Goal: Communication & Community: Answer question/provide support

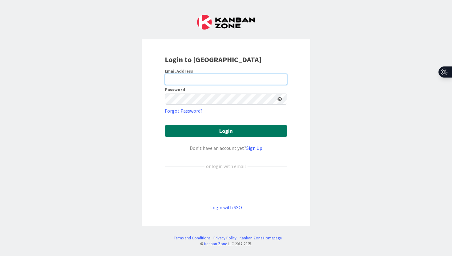
type input "[PERSON_NAME][EMAIL_ADDRESS][PERSON_NAME][DOMAIN_NAME]"
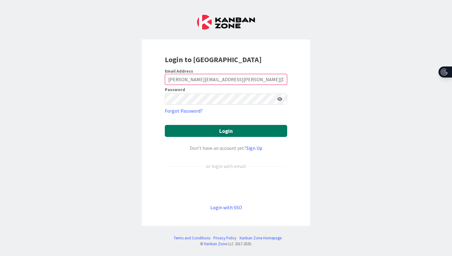
click at [231, 131] on button "Login" at bounding box center [226, 131] width 123 height 12
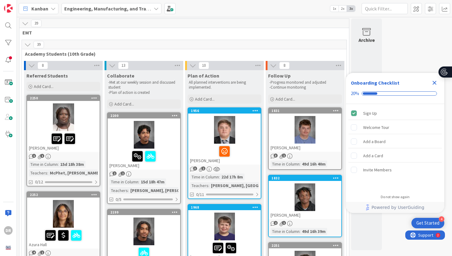
click at [433, 83] on icon "Close Checklist" at bounding box center [434, 82] width 7 height 7
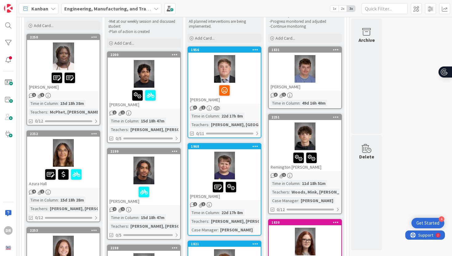
scroll to position [62, 0]
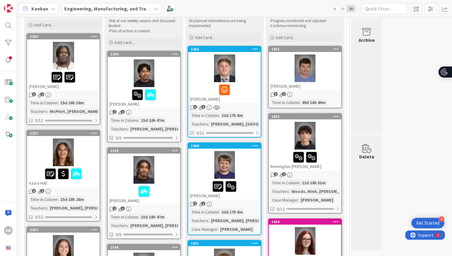
click at [252, 90] on div at bounding box center [224, 89] width 69 height 13
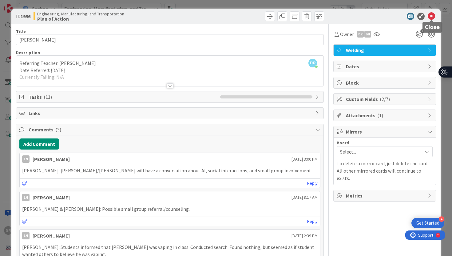
click at [432, 15] on icon at bounding box center [431, 16] width 7 height 7
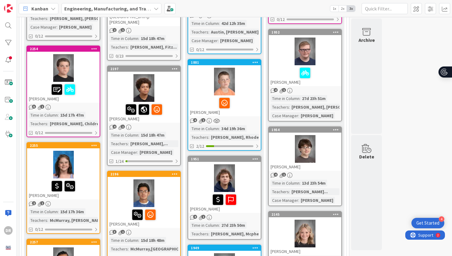
scroll to position [357, 0]
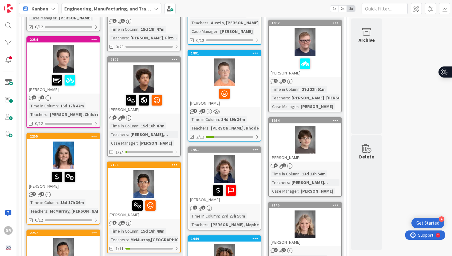
click at [249, 101] on div "[PERSON_NAME]" at bounding box center [224, 96] width 73 height 21
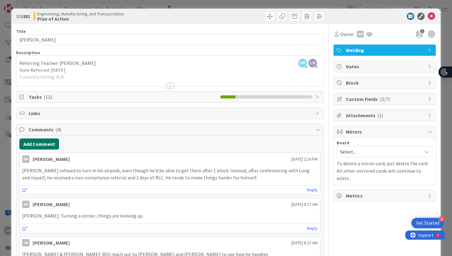
click at [53, 143] on button "Add Comment" at bounding box center [39, 144] width 40 height 11
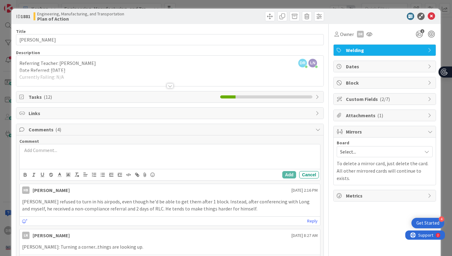
click at [56, 155] on div at bounding box center [170, 156] width 301 height 25
click at [22, 151] on div "[PERSON_NAME] seems to be doing better in general." at bounding box center [170, 156] width 301 height 25
click at [123, 150] on p "[PERSON_NAME]: [PERSON_NAME] seems to be doing better in general." at bounding box center [170, 150] width 296 height 7
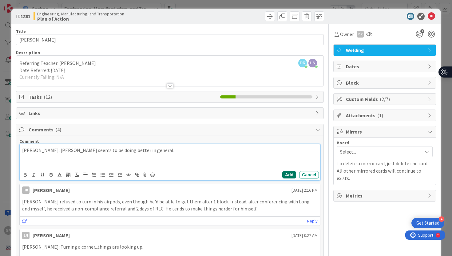
click at [288, 176] on button "Add" at bounding box center [290, 174] width 14 height 7
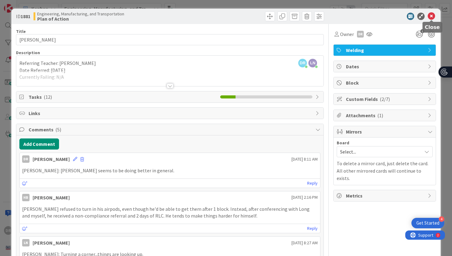
click at [432, 18] on icon at bounding box center [431, 16] width 7 height 7
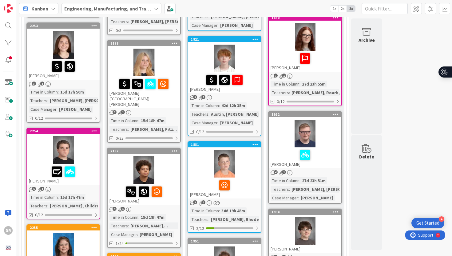
scroll to position [271, 0]
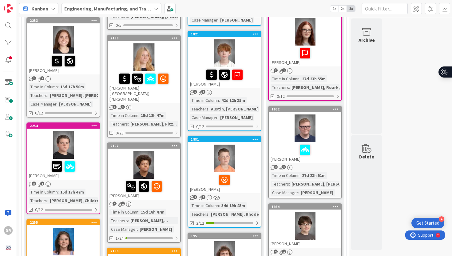
click at [169, 160] on div at bounding box center [144, 165] width 73 height 28
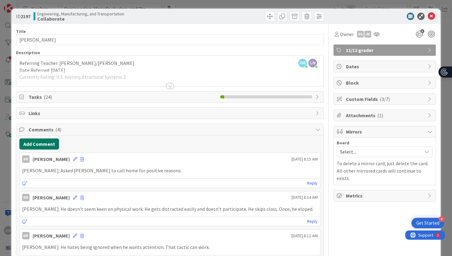
click at [53, 146] on button "Add Comment" at bounding box center [39, 144] width 40 height 11
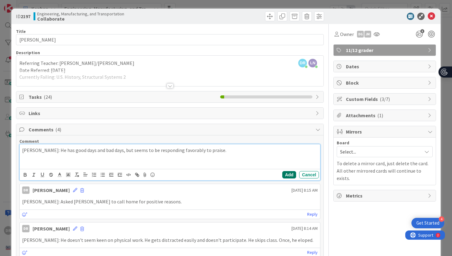
click at [290, 175] on button "Add" at bounding box center [290, 174] width 14 height 7
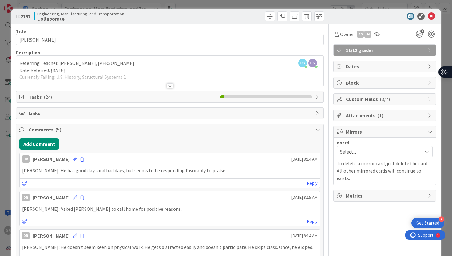
click at [170, 86] on div at bounding box center [170, 85] width 7 height 5
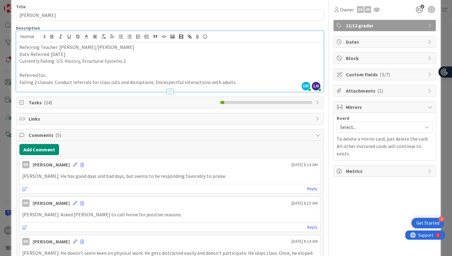
scroll to position [37, 0]
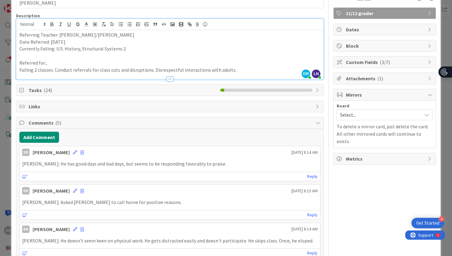
click at [71, 155] on div "[PERSON_NAME] [DATE] 8:14 AM" at bounding box center [170, 151] width 301 height 10
click at [73, 153] on icon at bounding box center [75, 152] width 4 height 4
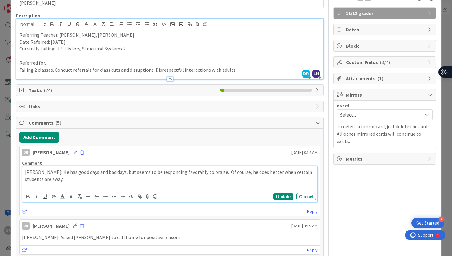
click at [292, 175] on p "[PERSON_NAME]: He has good days and bad days, but seems to be responding favora…" at bounding box center [170, 176] width 291 height 14
click at [282, 194] on button "Update" at bounding box center [284, 196] width 20 height 7
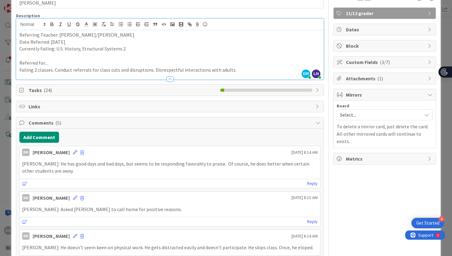
scroll to position [31, 0]
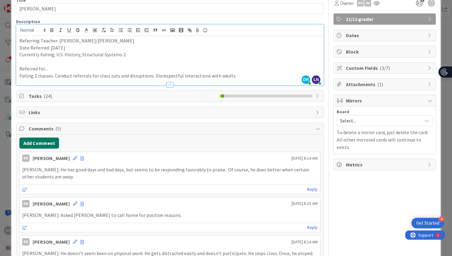
click at [51, 143] on button "Add Comment" at bounding box center [39, 143] width 40 height 11
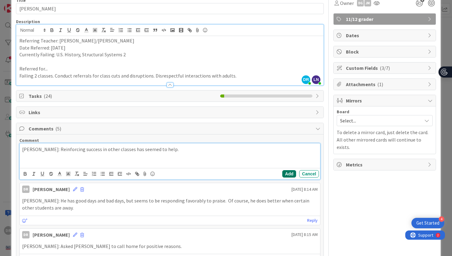
click at [286, 174] on button "Add" at bounding box center [290, 173] width 14 height 7
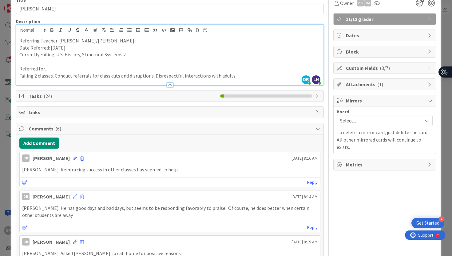
click at [452, 49] on div "ID 2197 Engineering, Manufacturing, and Transportation Collaborate Title 13 / 1…" at bounding box center [226, 128] width 452 height 256
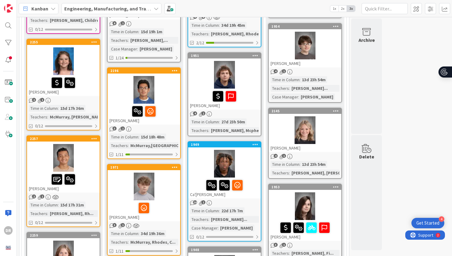
scroll to position [456, 0]
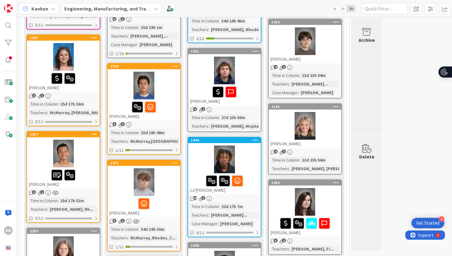
click at [176, 99] on div "[PERSON_NAME]" at bounding box center [144, 109] width 73 height 21
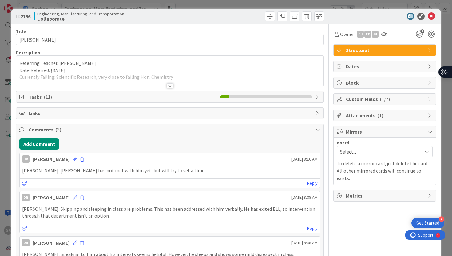
click at [168, 85] on div at bounding box center [170, 85] width 7 height 5
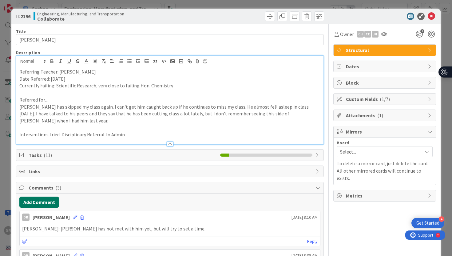
click at [53, 197] on button "Add Comment" at bounding box center [39, 202] width 40 height 11
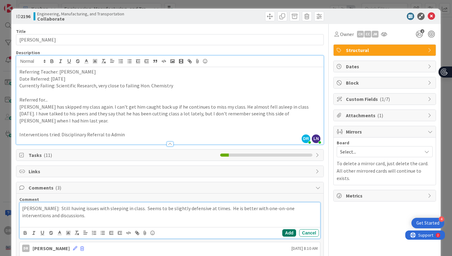
click at [291, 229] on button "Add" at bounding box center [290, 232] width 14 height 7
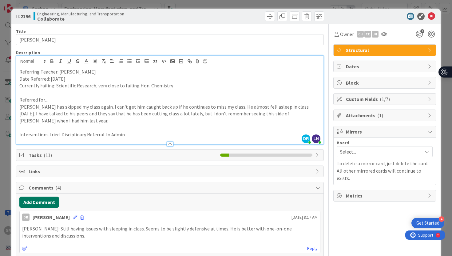
click at [54, 197] on button "Add Comment" at bounding box center [39, 202] width 40 height 11
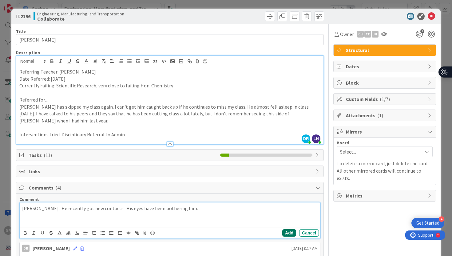
click at [290, 229] on button "Add" at bounding box center [290, 232] width 14 height 7
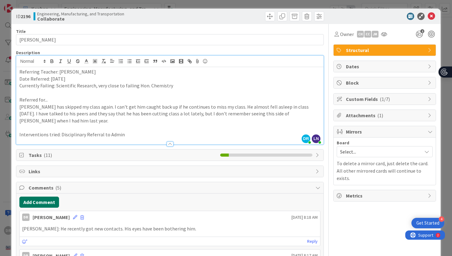
click at [50, 197] on button "Add Comment" at bounding box center [39, 202] width 40 height 11
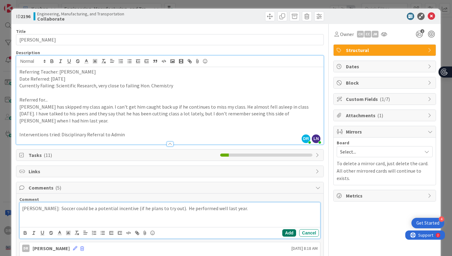
click at [289, 229] on button "Add" at bounding box center [290, 232] width 14 height 7
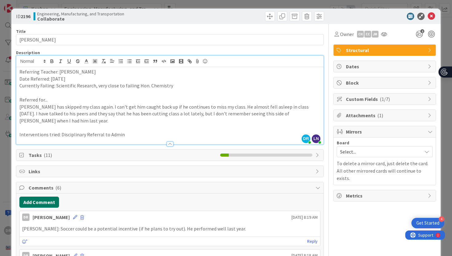
click at [48, 197] on button "Add Comment" at bounding box center [39, 202] width 40 height 11
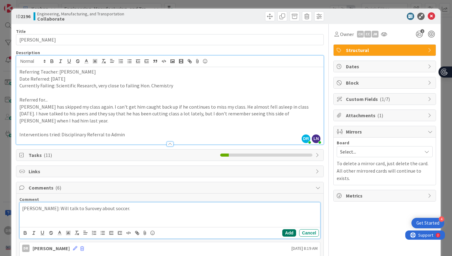
click at [293, 229] on button "Add" at bounding box center [290, 232] width 14 height 7
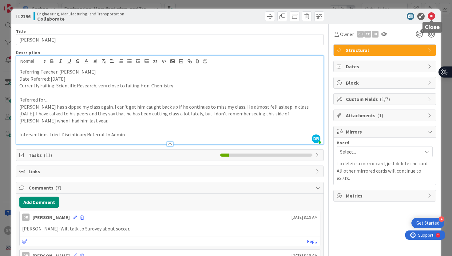
click at [431, 16] on icon at bounding box center [431, 16] width 7 height 7
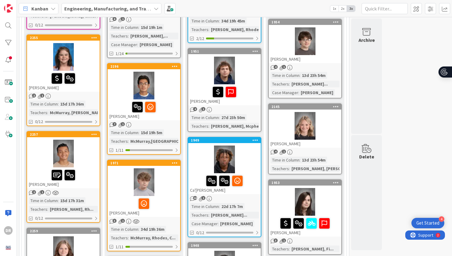
click at [170, 177] on div at bounding box center [144, 182] width 73 height 28
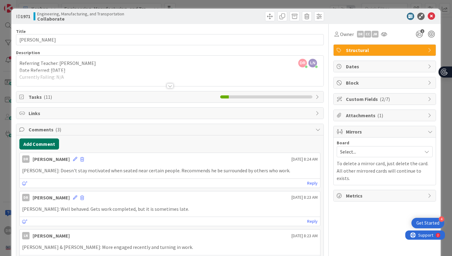
click at [49, 145] on button "Add Comment" at bounding box center [39, 144] width 40 height 11
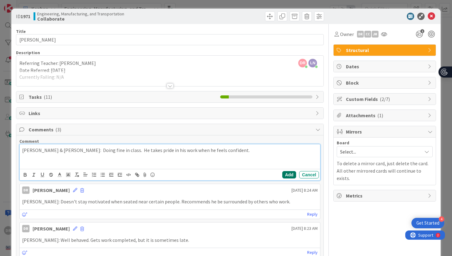
click at [286, 175] on button "Add" at bounding box center [290, 174] width 14 height 7
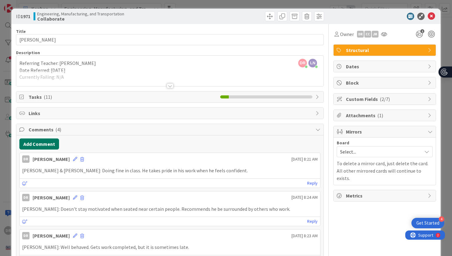
click at [54, 144] on button "Add Comment" at bounding box center [39, 144] width 40 height 11
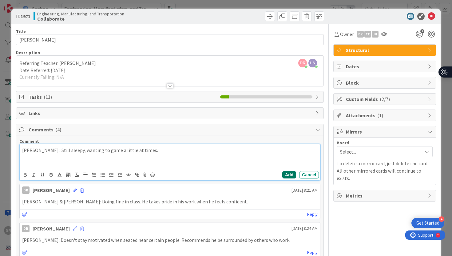
click at [290, 175] on button "Add" at bounding box center [290, 174] width 14 height 7
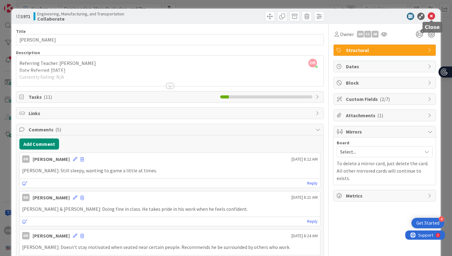
click at [434, 16] on icon at bounding box center [431, 16] width 7 height 7
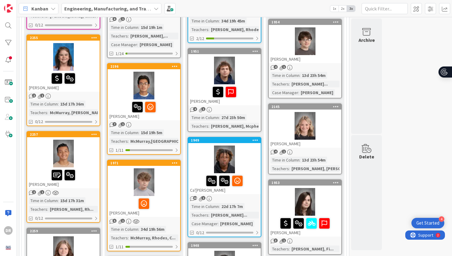
click at [165, 182] on div at bounding box center [144, 182] width 73 height 28
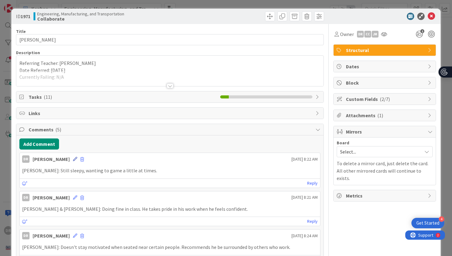
click at [73, 159] on icon at bounding box center [75, 159] width 4 height 4
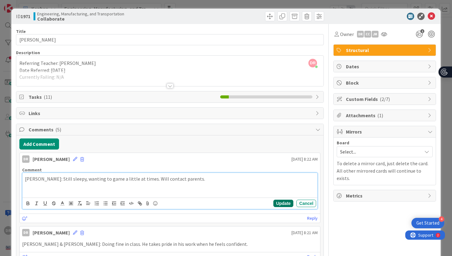
click at [287, 204] on button "Update" at bounding box center [284, 203] width 20 height 7
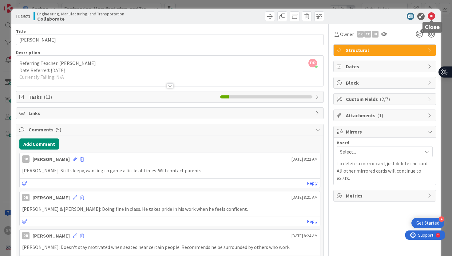
click at [431, 17] on icon at bounding box center [431, 16] width 7 height 7
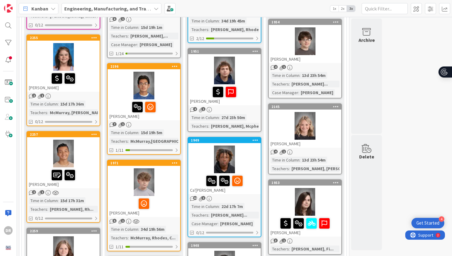
click at [402, 119] on div "36 EMT 36 Academy Students (10th Grade) 8 Referred Students Add Card... 2250 It…" at bounding box center [234, 164] width 433 height 1202
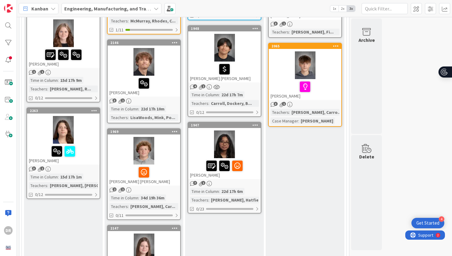
scroll to position [677, 0]
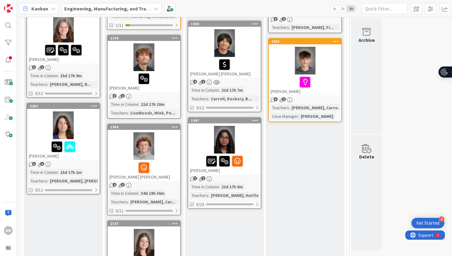
click at [161, 161] on div at bounding box center [144, 167] width 69 height 13
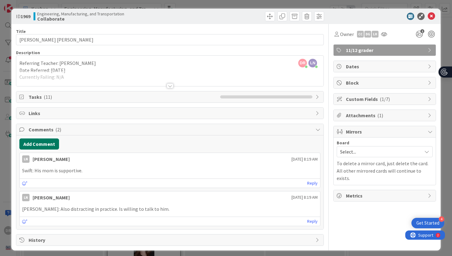
click at [53, 144] on button "Add Comment" at bounding box center [39, 144] width 40 height 11
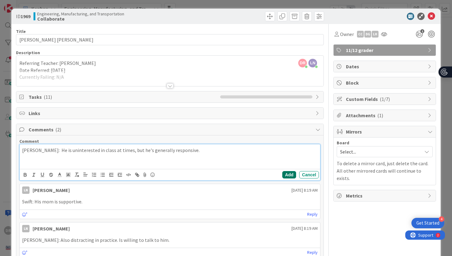
click at [288, 171] on button "Add" at bounding box center [290, 174] width 14 height 7
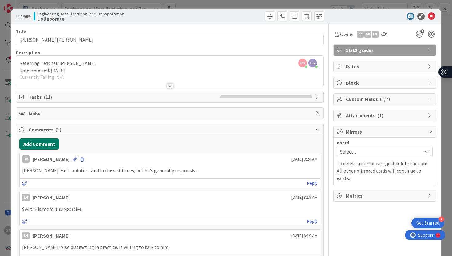
click at [44, 145] on button "Add Comment" at bounding box center [39, 144] width 40 height 11
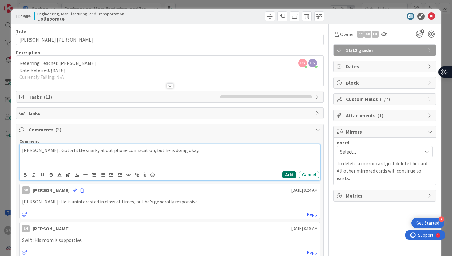
click at [290, 173] on button "Add" at bounding box center [290, 174] width 14 height 7
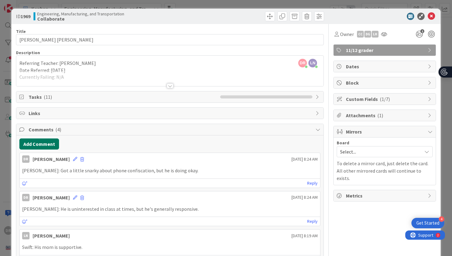
click at [46, 146] on button "Add Comment" at bounding box center [39, 144] width 40 height 11
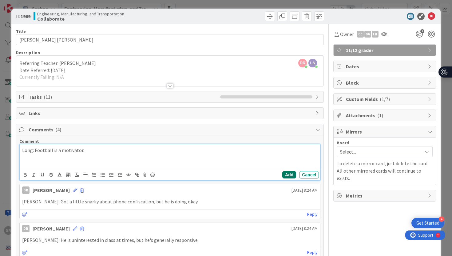
click at [289, 176] on button "Add" at bounding box center [290, 174] width 14 height 7
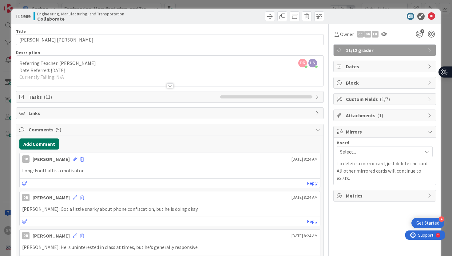
click at [49, 144] on button "Add Comment" at bounding box center [39, 144] width 40 height 11
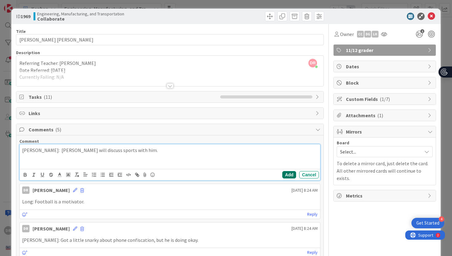
click at [290, 175] on button "Add" at bounding box center [290, 174] width 14 height 7
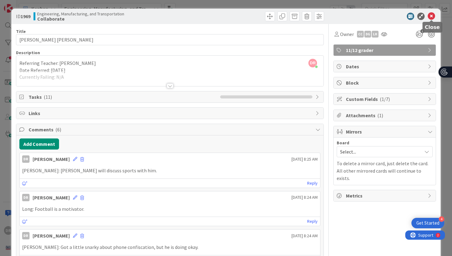
click at [433, 16] on icon at bounding box center [431, 16] width 7 height 7
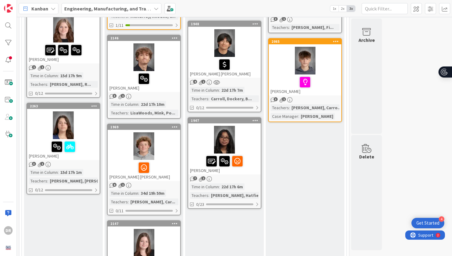
click at [251, 160] on div at bounding box center [224, 161] width 69 height 13
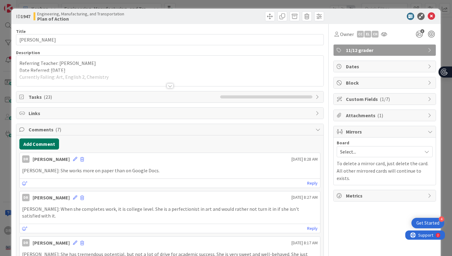
click at [50, 143] on button "Add Comment" at bounding box center [39, 144] width 40 height 11
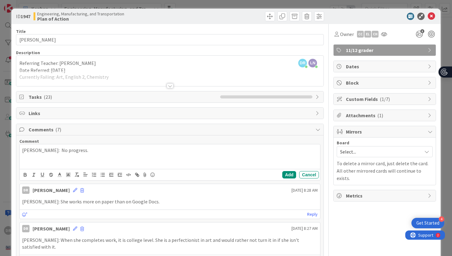
click at [45, 151] on p "[PERSON_NAME]: No progress." at bounding box center [170, 150] width 296 height 7
click at [286, 175] on button "Add" at bounding box center [290, 174] width 14 height 7
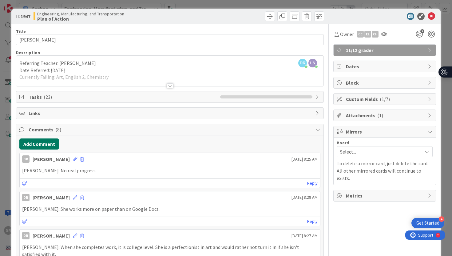
click at [50, 145] on button "Add Comment" at bounding box center [39, 144] width 40 height 11
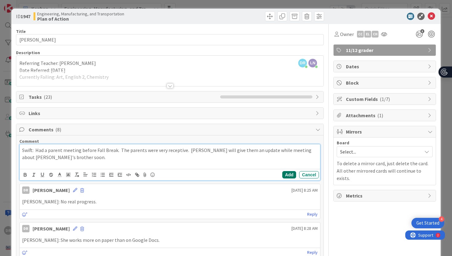
click at [289, 176] on button "Add" at bounding box center [290, 174] width 14 height 7
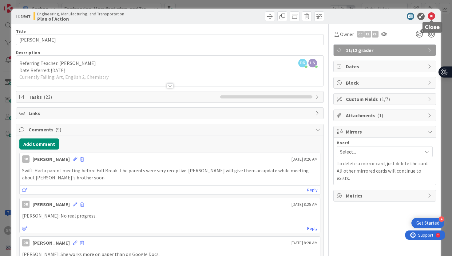
click at [433, 18] on icon at bounding box center [431, 16] width 7 height 7
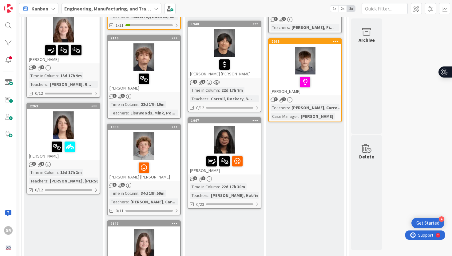
click at [254, 160] on div at bounding box center [224, 161] width 69 height 13
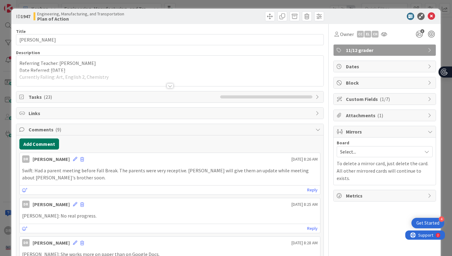
click at [51, 144] on button "Add Comment" at bounding box center [39, 144] width 40 height 11
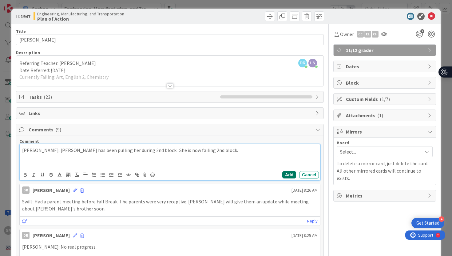
click at [285, 176] on button "Add" at bounding box center [290, 174] width 14 height 7
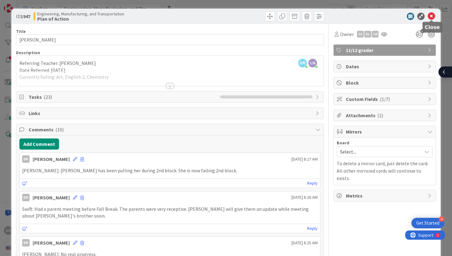
click at [432, 17] on icon at bounding box center [431, 16] width 7 height 7
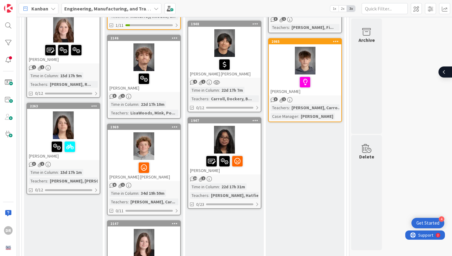
click at [251, 141] on div at bounding box center [224, 140] width 73 height 28
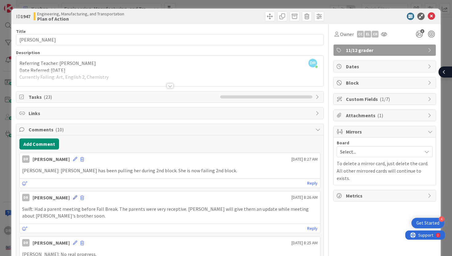
click at [73, 195] on icon at bounding box center [75, 197] width 4 height 4
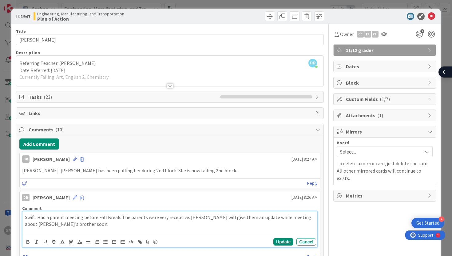
click at [106, 225] on p "Swift: Had a parent meeting before Fall Break. The parents were very receptive.…" at bounding box center [170, 221] width 291 height 14
click at [278, 241] on button "Update" at bounding box center [284, 241] width 20 height 7
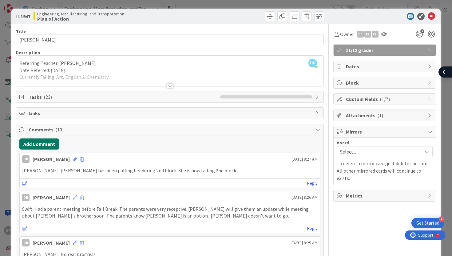
click at [51, 144] on button "Add Comment" at bounding box center [39, 144] width 40 height 11
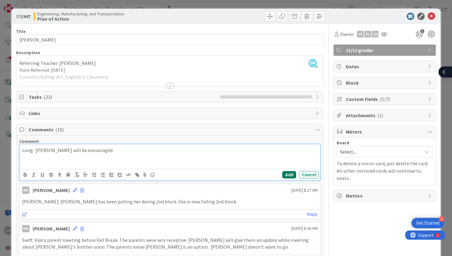
click at [286, 175] on button "Add" at bounding box center [290, 174] width 14 height 7
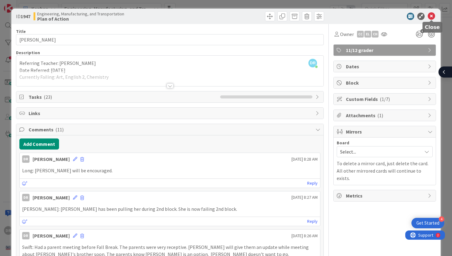
click at [433, 16] on icon at bounding box center [431, 16] width 7 height 7
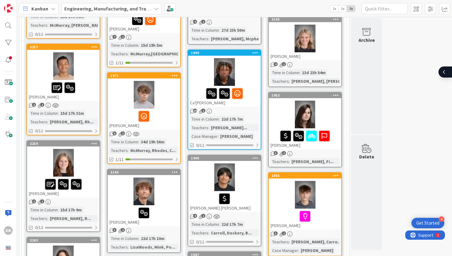
scroll to position [542, 0]
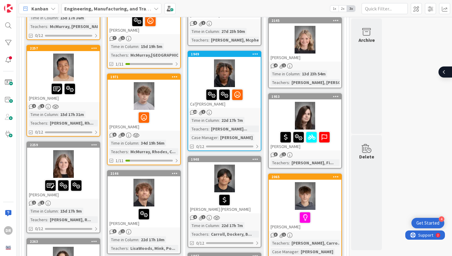
click at [255, 76] on div at bounding box center [224, 73] width 73 height 28
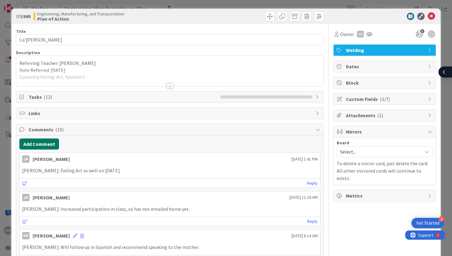
click at [51, 144] on button "Add Comment" at bounding box center [39, 144] width 40 height 11
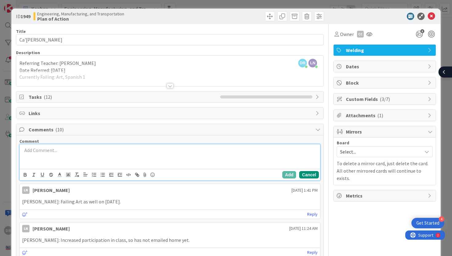
click at [306, 175] on button "Cancel" at bounding box center [310, 174] width 20 height 7
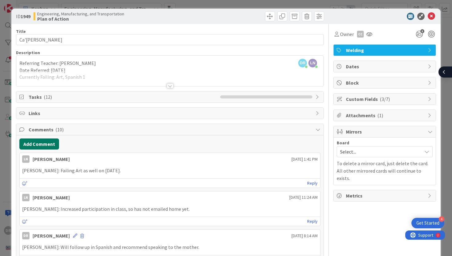
click at [52, 144] on button "Add Comment" at bounding box center [39, 144] width 40 height 11
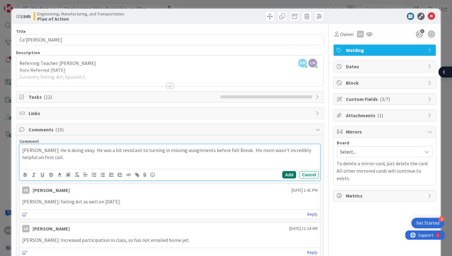
click at [286, 173] on button "Add" at bounding box center [290, 174] width 14 height 7
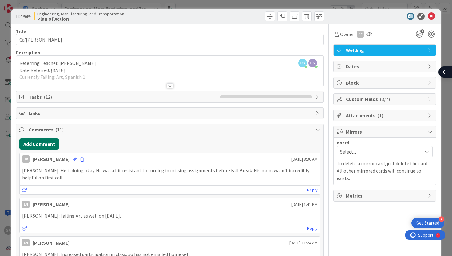
click at [49, 146] on button "Add Comment" at bounding box center [39, 144] width 40 height 11
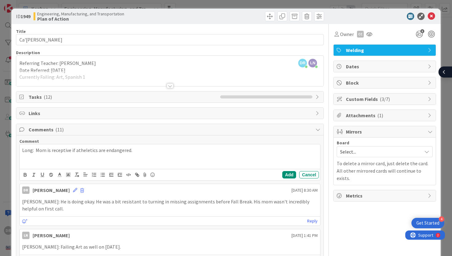
click at [84, 150] on p "Long: Mom is receptive if atheletics are endangered." at bounding box center [170, 150] width 296 height 7
click at [291, 176] on button "Add" at bounding box center [290, 174] width 14 height 7
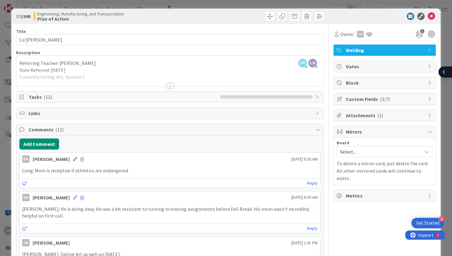
click at [73, 158] on icon at bounding box center [75, 159] width 4 height 4
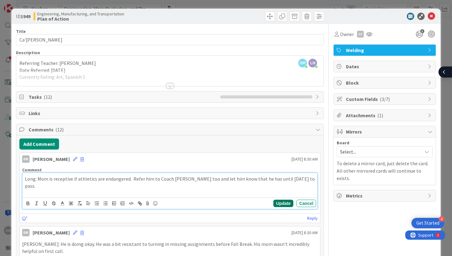
click at [285, 203] on button "Update" at bounding box center [284, 203] width 20 height 7
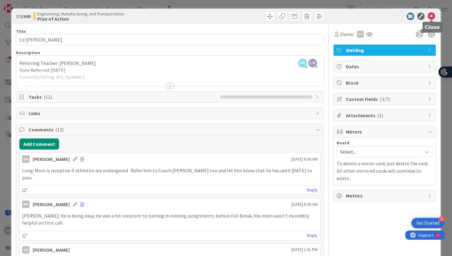
click at [433, 16] on icon at bounding box center [431, 16] width 7 height 7
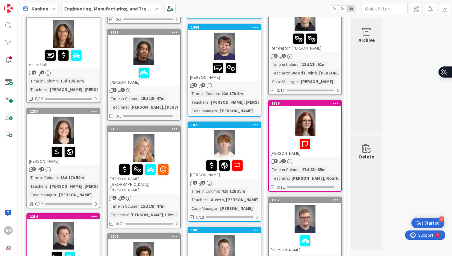
scroll to position [169, 0]
